Goal: Transaction & Acquisition: Purchase product/service

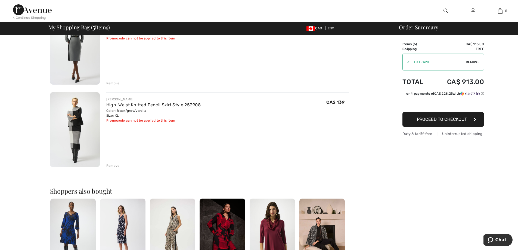
scroll to position [326, 0]
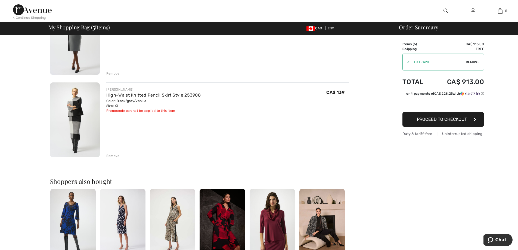
click at [111, 156] on div "Remove" at bounding box center [112, 155] width 13 height 5
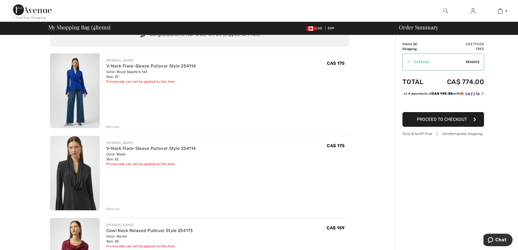
scroll to position [0, 0]
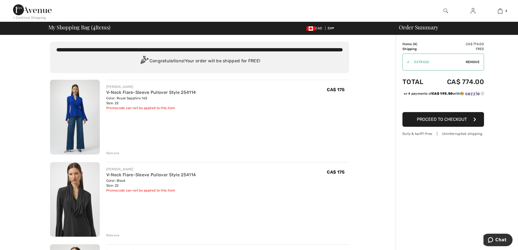
click at [431, 122] on span "Proceed to Checkout" at bounding box center [442, 119] width 50 height 5
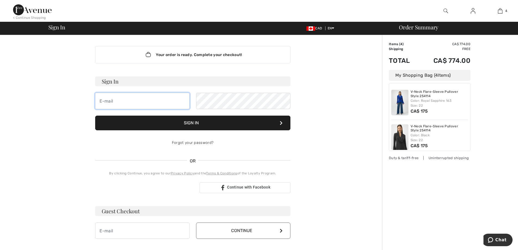
drag, startPoint x: 123, startPoint y: 94, endPoint x: 117, endPoint y: 97, distance: 7.5
click at [118, 96] on input "email" at bounding box center [142, 101] width 94 height 16
type input "mcissa@hotmail.com"
click at [216, 124] on button "Sign In" at bounding box center [192, 123] width 195 height 15
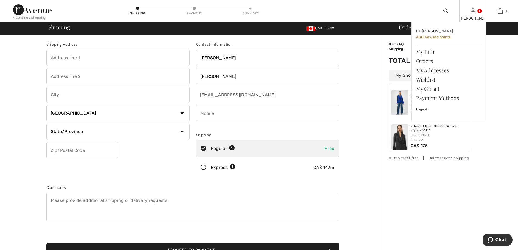
click at [475, 13] on link at bounding box center [473, 10] width 5 height 5
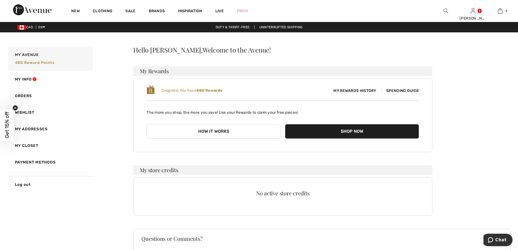
click at [397, 91] on span "Spending Guide" at bounding box center [401, 90] width 38 height 5
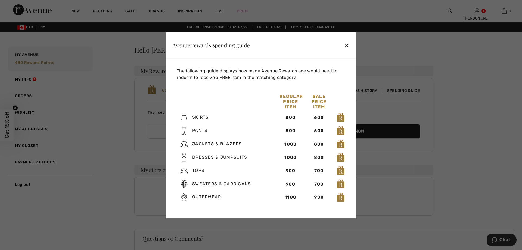
click at [345, 46] on div "✕" at bounding box center [347, 44] width 6 height 11
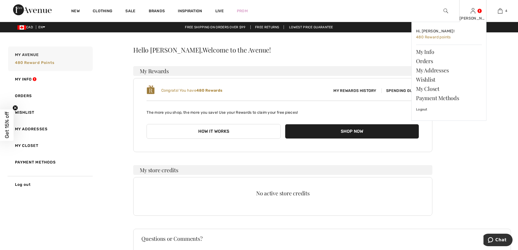
click at [473, 11] on img at bounding box center [473, 11] width 5 height 7
click at [473, 14] on img at bounding box center [473, 11] width 5 height 7
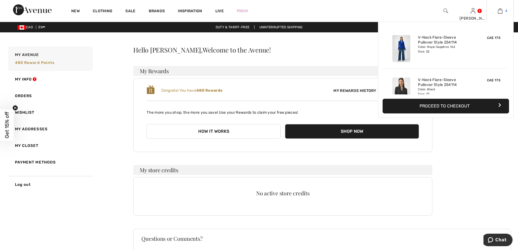
click at [499, 10] on img at bounding box center [500, 11] width 5 height 7
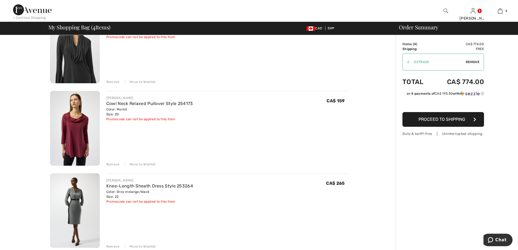
scroll to position [136, 0]
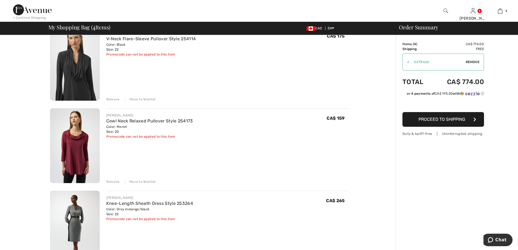
click at [443, 117] on span "Proceed to Shipping" at bounding box center [442, 119] width 47 height 5
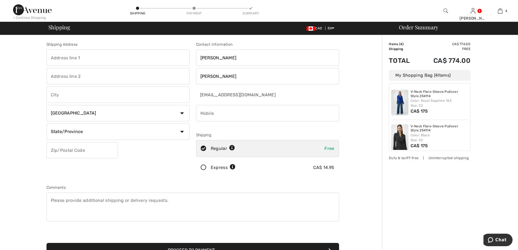
click at [72, 55] on input "text" at bounding box center [118, 58] width 143 height 16
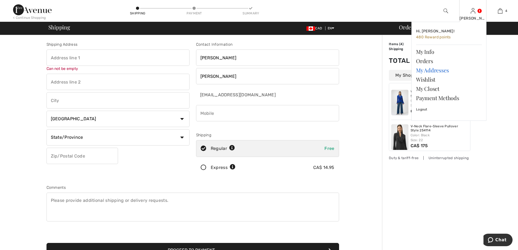
click at [425, 70] on link "My Addresses" at bounding box center [449, 70] width 66 height 9
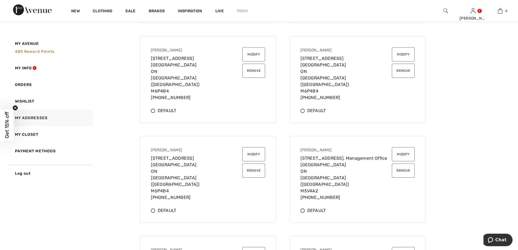
scroll to position [163, 0]
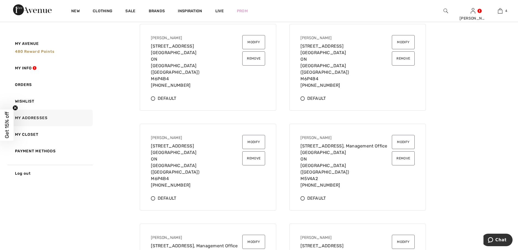
click at [406, 153] on button "Remove" at bounding box center [403, 158] width 23 height 14
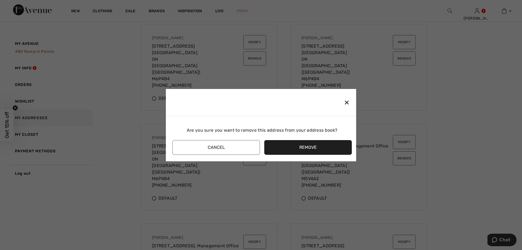
click at [317, 150] on button "Remove" at bounding box center [308, 147] width 88 height 15
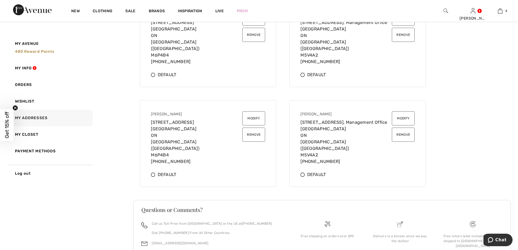
scroll to position [299, 0]
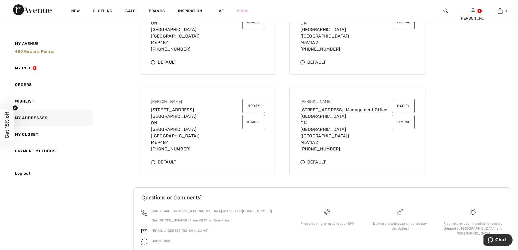
click at [401, 115] on button "Remove" at bounding box center [403, 122] width 23 height 14
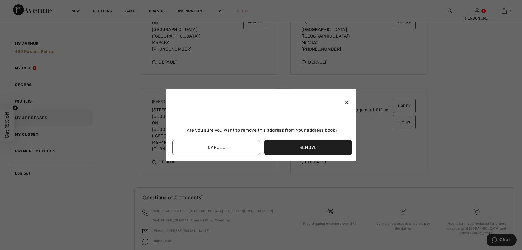
click at [322, 148] on button "Remove" at bounding box center [308, 147] width 88 height 15
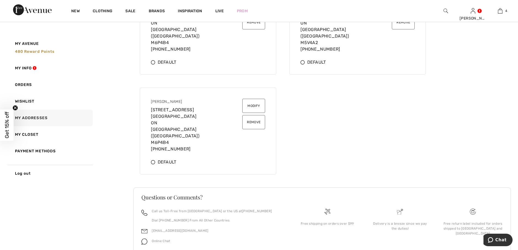
click at [254, 115] on button "Remove" at bounding box center [253, 122] width 23 height 14
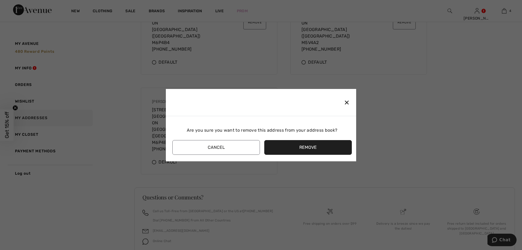
click at [281, 146] on button "Remove" at bounding box center [308, 147] width 88 height 15
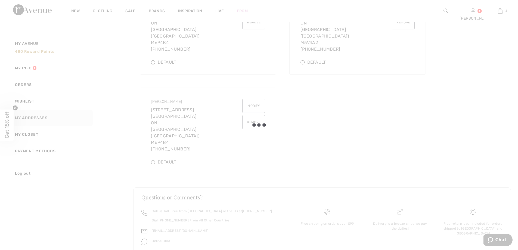
scroll to position [209, 0]
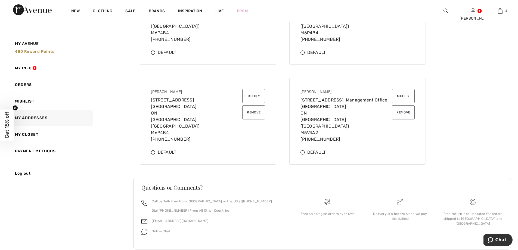
click at [402, 107] on button "Remove" at bounding box center [403, 112] width 23 height 14
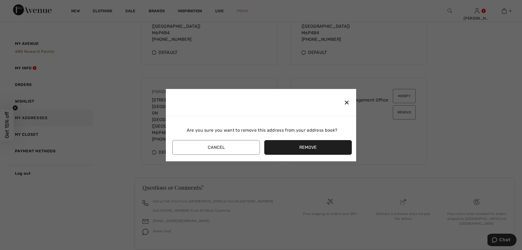
click at [299, 142] on button "Remove" at bounding box center [308, 147] width 88 height 15
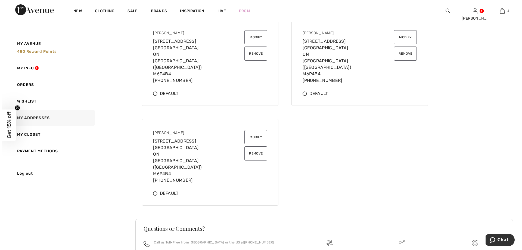
scroll to position [155, 0]
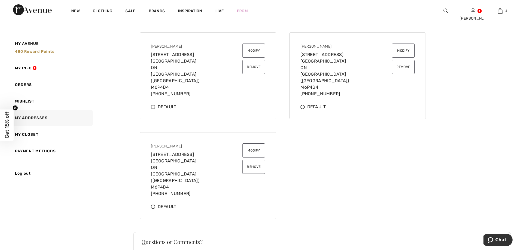
click at [249, 160] on button "Remove" at bounding box center [253, 167] width 23 height 14
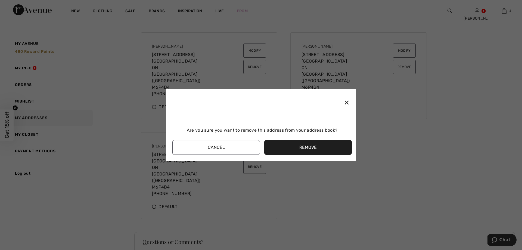
click at [288, 143] on button "Remove" at bounding box center [308, 147] width 88 height 15
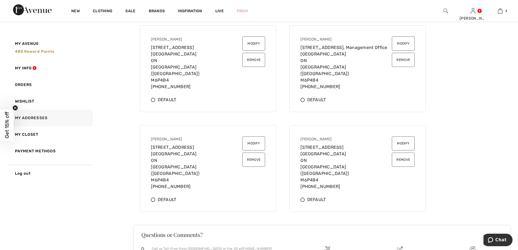
scroll to position [61, 0]
click at [401, 160] on button "Remove" at bounding box center [403, 160] width 23 height 14
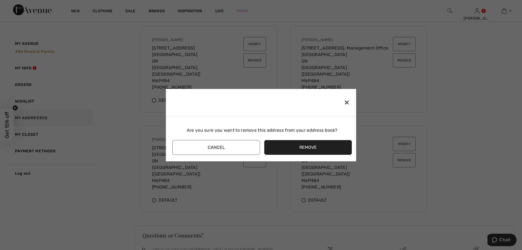
click at [294, 147] on button "Remove" at bounding box center [308, 147] width 88 height 15
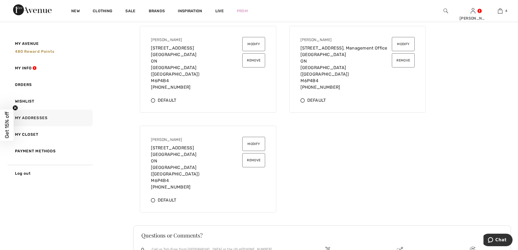
click at [400, 59] on button "Remove" at bounding box center [403, 60] width 23 height 14
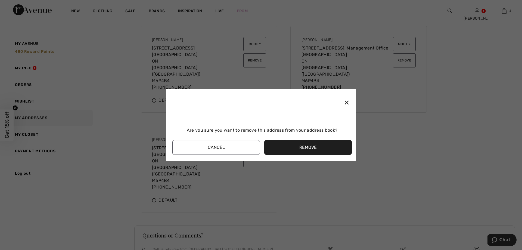
click at [313, 147] on button "Remove" at bounding box center [308, 147] width 88 height 15
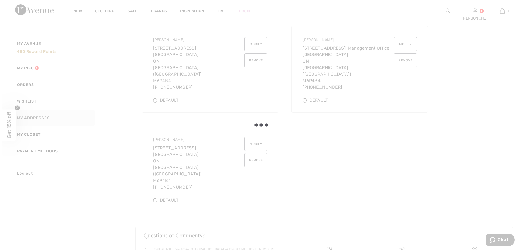
scroll to position [16, 0]
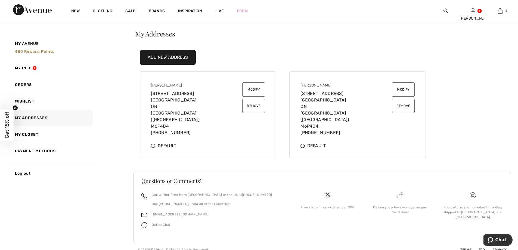
click at [249, 106] on button "Remove" at bounding box center [253, 106] width 23 height 14
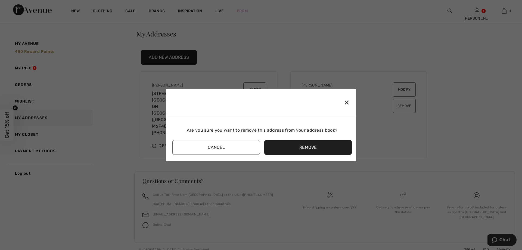
click at [281, 144] on button "Remove" at bounding box center [308, 147] width 88 height 15
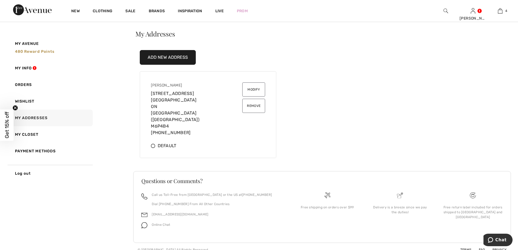
click at [166, 57] on button "Add New Address" at bounding box center [168, 57] width 56 height 15
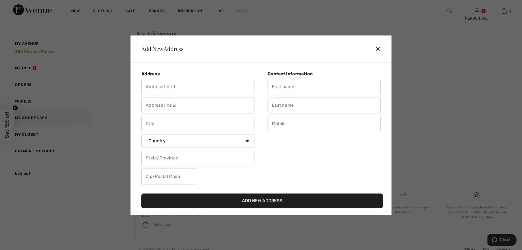
click at [160, 87] on input "text" at bounding box center [197, 87] width 113 height 16
type input "38 Howard Park Avenue"
type input "Management Office"
type input "Toronto"
click at [179, 143] on select "Country Canada United States Afghanistan Aland Islands Albania Algeria American…" at bounding box center [197, 141] width 113 height 14
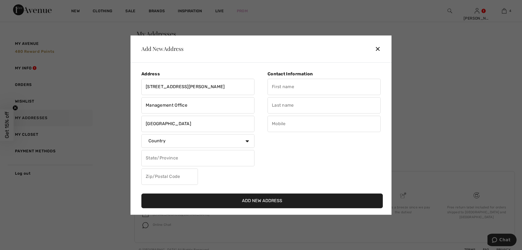
select select "CA"
click at [141, 135] on select "Country Canada United States Afghanistan Aland Islands Albania Algeria American…" at bounding box center [197, 141] width 113 height 14
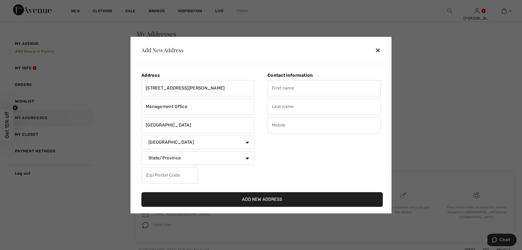
click at [175, 157] on select "State/Province Alberta British Columbia Manitoba New Brunswick Newfoundland and…" at bounding box center [197, 158] width 113 height 14
select select "ON"
click at [141, 151] on select "State/Province Alberta British Columbia Manitoba New Brunswick Newfoundland and…" at bounding box center [197, 158] width 113 height 14
click at [161, 175] on input "text" at bounding box center [169, 175] width 57 height 16
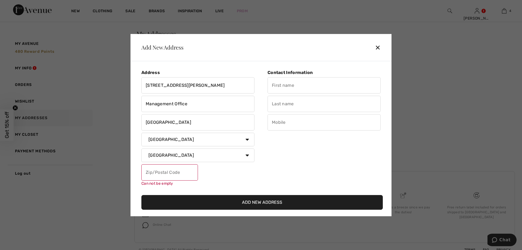
click at [162, 172] on input "text" at bounding box center [169, 172] width 57 height 16
paste input "M6R 0A7"
type input "M6R0A7"
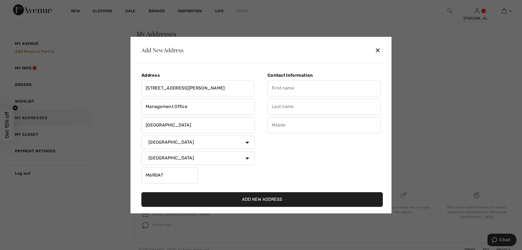
drag, startPoint x: 194, startPoint y: 198, endPoint x: 236, endPoint y: 146, distance: 66.8
click at [235, 147] on div "Address 38 Howard Park Avenue Management Office Toronto Country Canada United S…" at bounding box center [262, 137] width 250 height 138
click at [283, 89] on input "text" at bounding box center [324, 88] width 113 height 16
type input "[PERSON_NAME]"
type input "Moya"
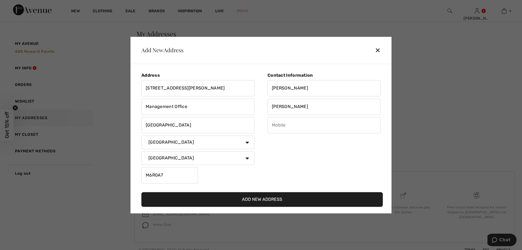
type input "6474073073"
click at [279, 123] on input "6474073073" at bounding box center [324, 125] width 113 height 16
click at [273, 196] on button "Add New Address" at bounding box center [262, 199] width 242 height 15
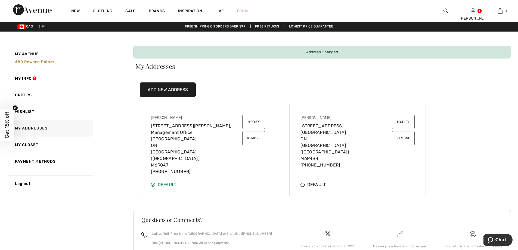
scroll to position [0, 0]
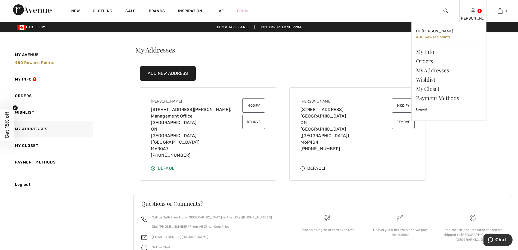
click at [475, 14] on img at bounding box center [473, 11] width 5 height 7
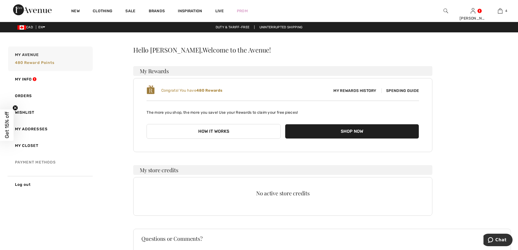
click at [29, 161] on link "Payment Methods" at bounding box center [50, 162] width 86 height 17
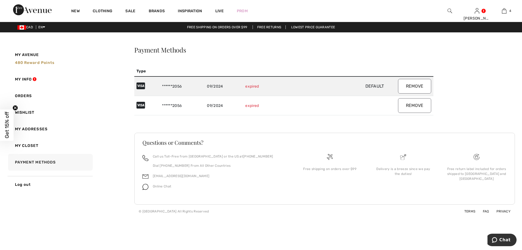
click at [409, 106] on button "Remove" at bounding box center [414, 105] width 33 height 15
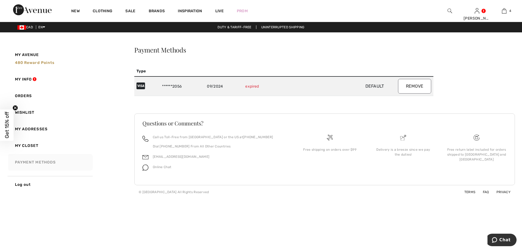
click at [41, 162] on link "Payment Methods" at bounding box center [50, 162] width 86 height 17
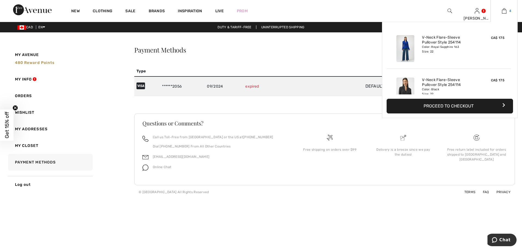
click at [504, 11] on img at bounding box center [504, 11] width 5 height 7
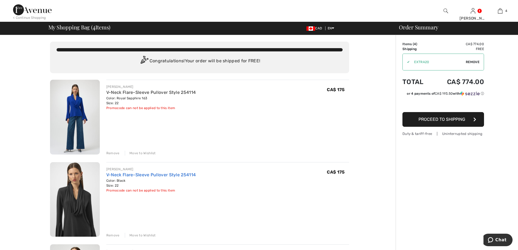
drag, startPoint x: 437, startPoint y: 121, endPoint x: 143, endPoint y: 173, distance: 298.6
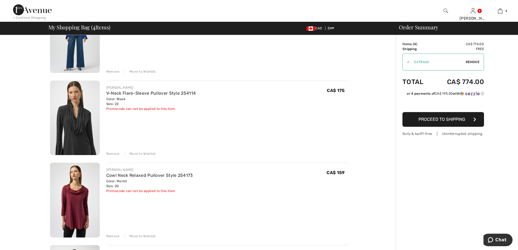
scroll to position [109, 0]
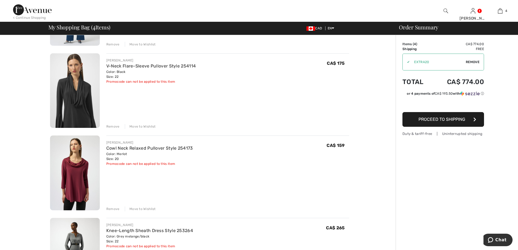
click at [112, 126] on div "Remove" at bounding box center [112, 126] width 13 height 5
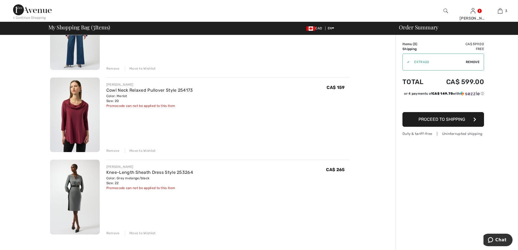
scroll to position [54, 0]
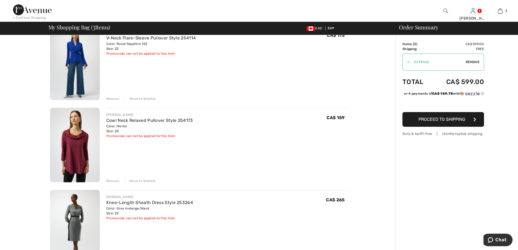
click at [429, 121] on span "Proceed to Shipping" at bounding box center [442, 119] width 47 height 5
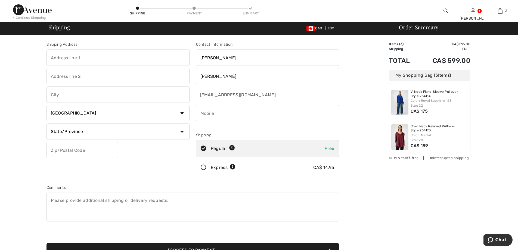
click at [84, 58] on input "text" at bounding box center [118, 58] width 143 height 16
click at [93, 57] on input "text" at bounding box center [118, 58] width 143 height 16
type input "[STREET_ADDRESS][PERSON_NAME]"
click at [67, 79] on input "text" at bounding box center [118, 76] width 143 height 16
click at [66, 154] on input "text" at bounding box center [83, 150] width 72 height 16
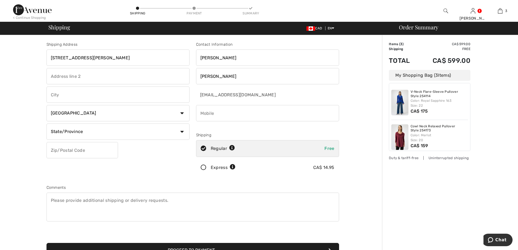
paste input "M6R 0A7"
type input "M6R0A7"
click at [80, 78] on input "text" at bounding box center [118, 76] width 143 height 16
type input "Management Office"
click at [78, 98] on input "text" at bounding box center [118, 94] width 143 height 16
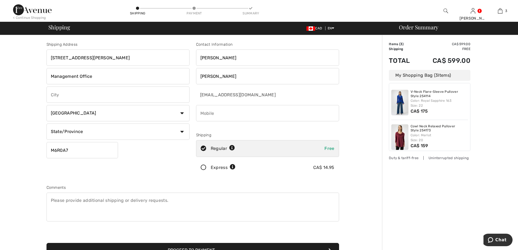
type input "[GEOGRAPHIC_DATA]"
select select "ON"
type input "6474073073"
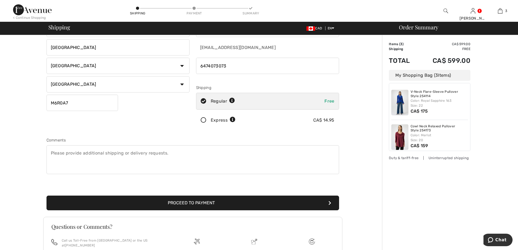
scroll to position [82, 0]
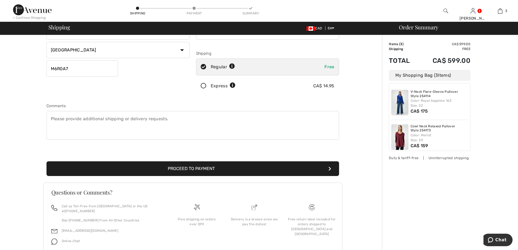
drag, startPoint x: 206, startPoint y: 168, endPoint x: 115, endPoint y: 161, distance: 91.1
click at [114, 163] on button "Proceed to Payment" at bounding box center [193, 168] width 293 height 15
click at [81, 123] on textarea at bounding box center [193, 125] width 293 height 29
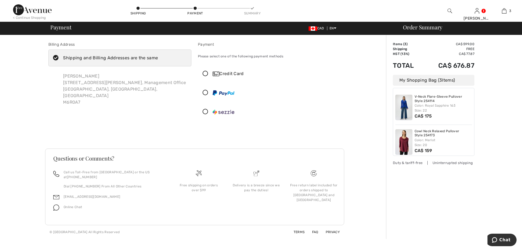
click at [205, 71] on icon at bounding box center [205, 74] width 14 height 6
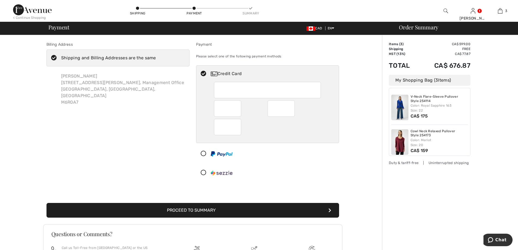
click at [281, 169] on div at bounding box center [265, 173] width 138 height 16
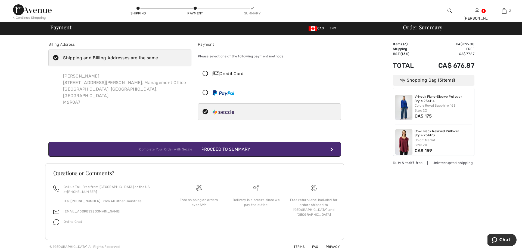
click at [205, 74] on icon at bounding box center [205, 74] width 14 height 6
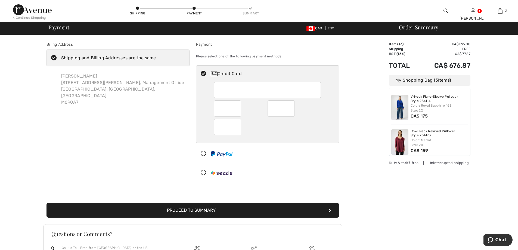
click at [195, 213] on button "Proceed to Summary" at bounding box center [193, 210] width 293 height 15
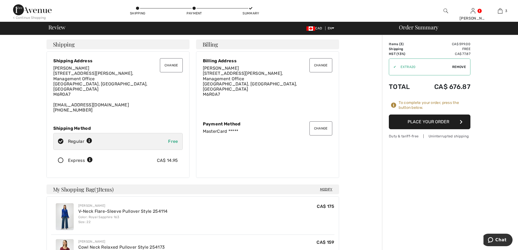
click at [323, 67] on button "Change" at bounding box center [321, 65] width 23 height 14
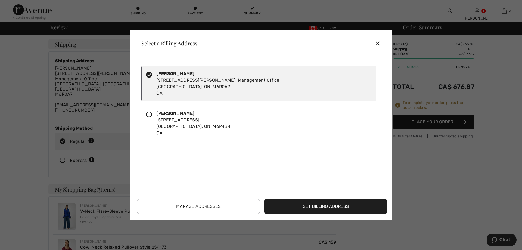
click at [146, 115] on icon at bounding box center [149, 115] width 6 height 6
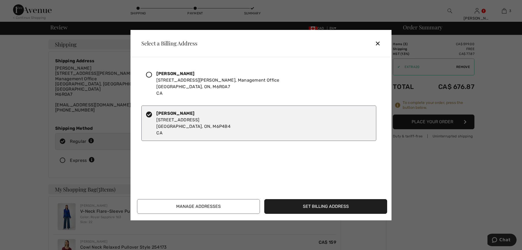
click at [290, 206] on button "Set Billing Address" at bounding box center [325, 206] width 123 height 15
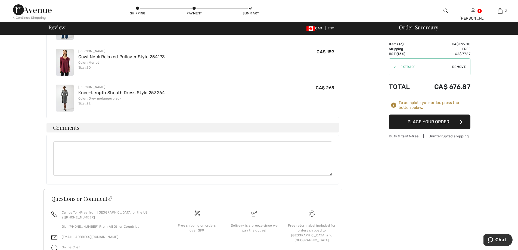
scroll to position [204, 0]
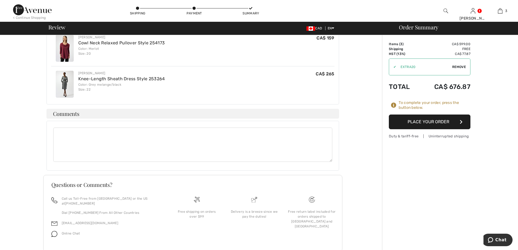
click at [404, 121] on button "Place Your Order" at bounding box center [430, 122] width 82 height 15
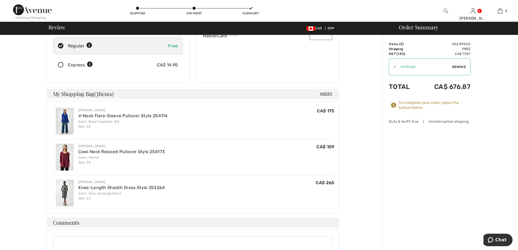
scroll to position [41, 0]
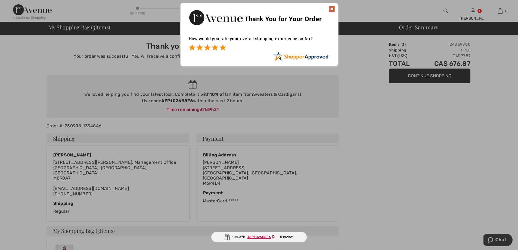
click at [223, 47] on span at bounding box center [223, 47] width 7 height 7
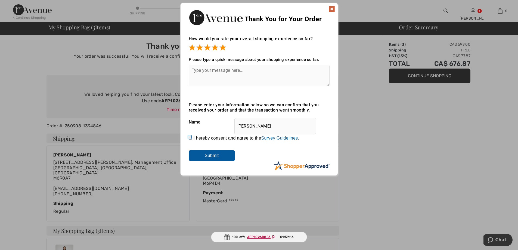
click at [204, 156] on input "Submit" at bounding box center [212, 155] width 46 height 11
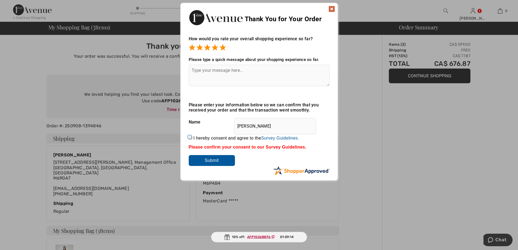
click at [330, 9] on img at bounding box center [332, 9] width 7 height 7
